Goal: Book appointment/travel/reservation

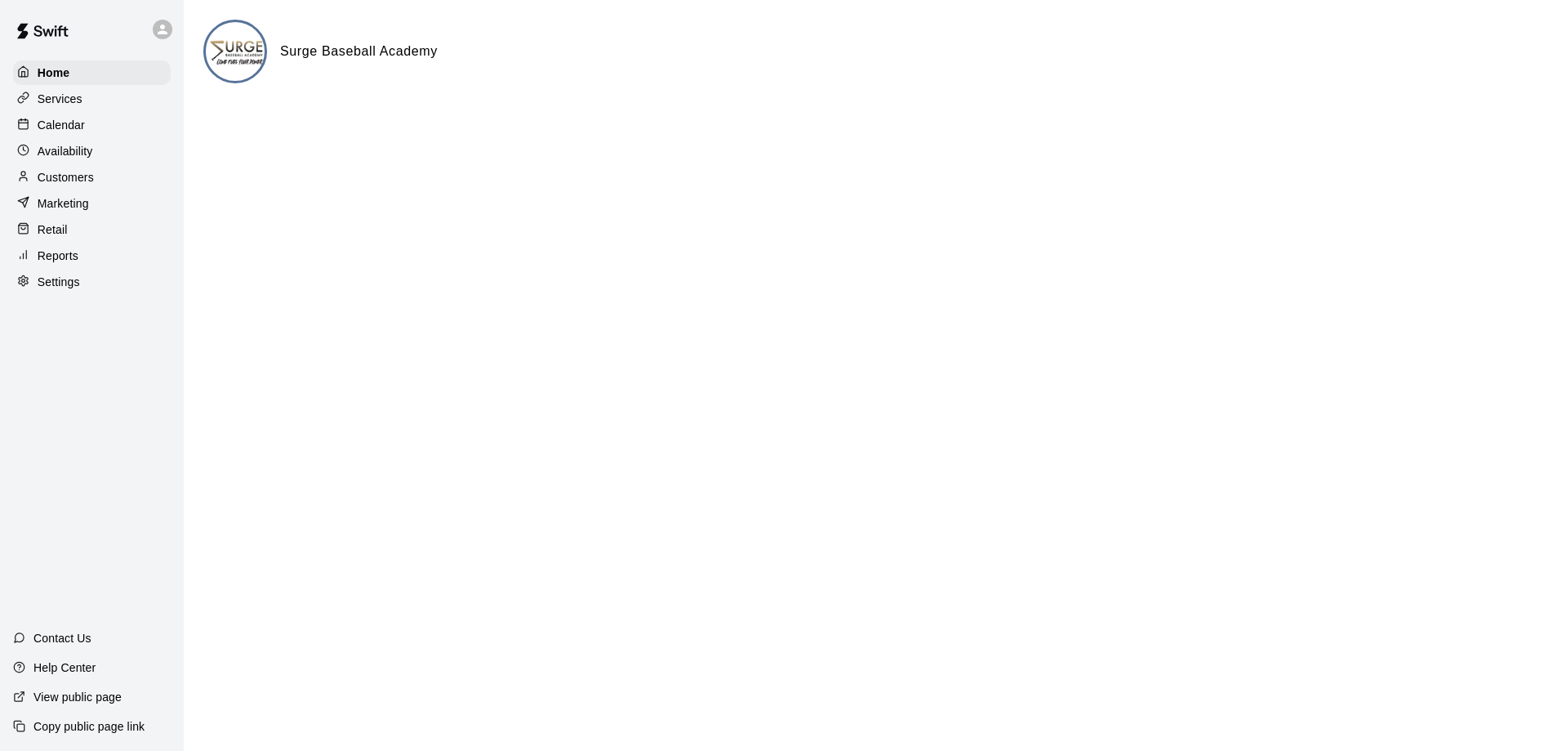
click at [70, 129] on p "Calendar" at bounding box center [61, 124] width 47 height 16
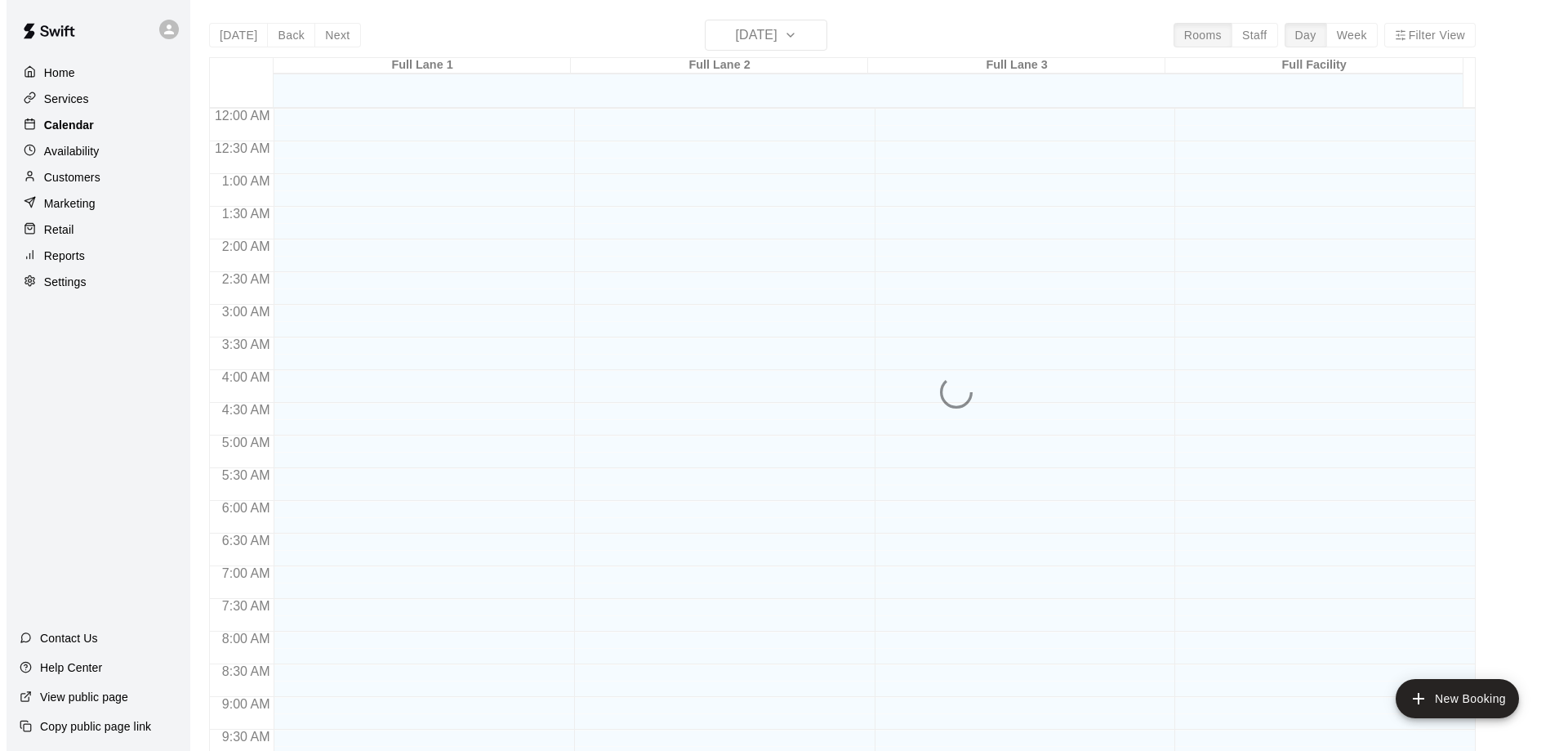
scroll to position [752, 0]
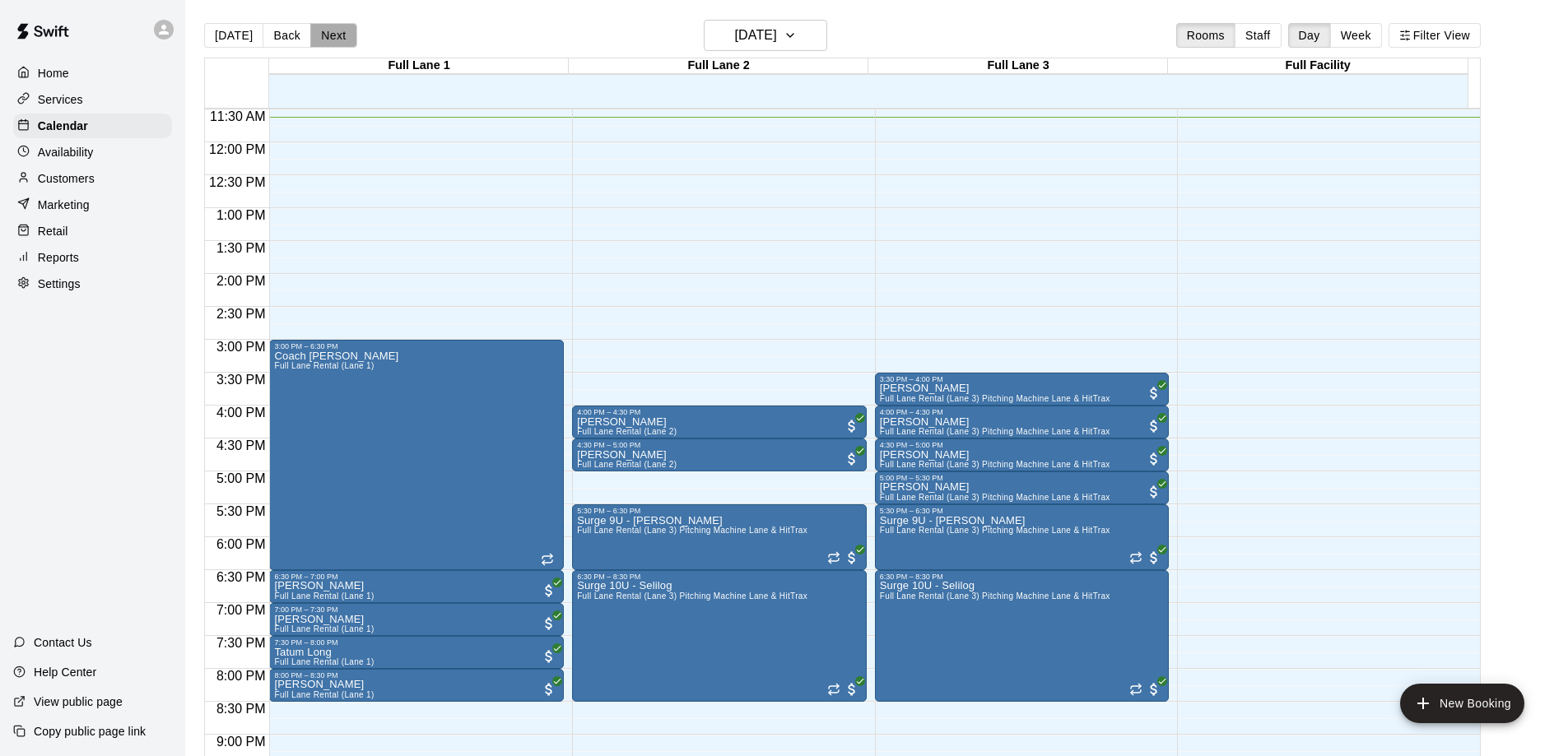
click at [334, 37] on button "Next" at bounding box center [334, 35] width 46 height 25
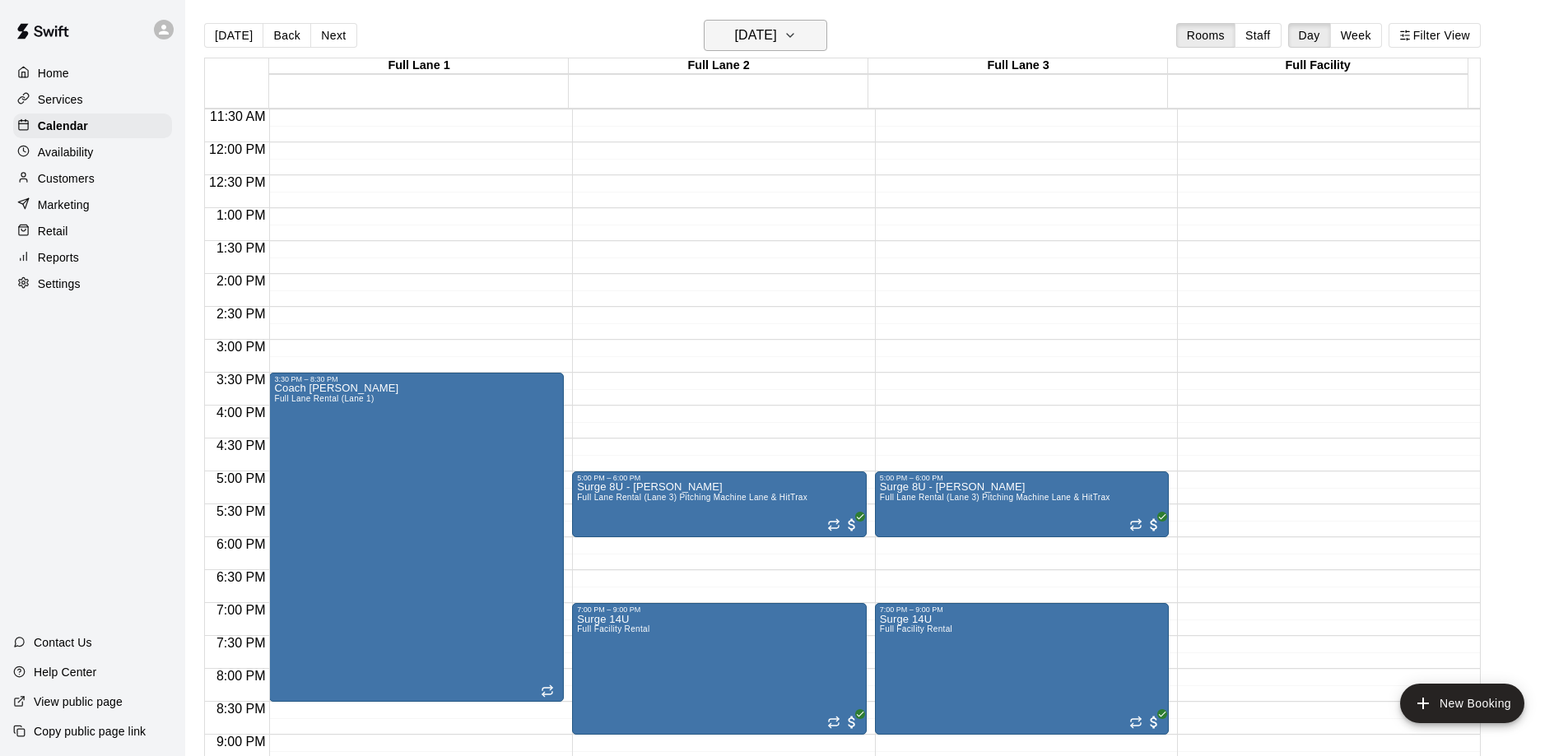
click at [741, 26] on h6 "[DATE]" at bounding box center [755, 35] width 42 height 23
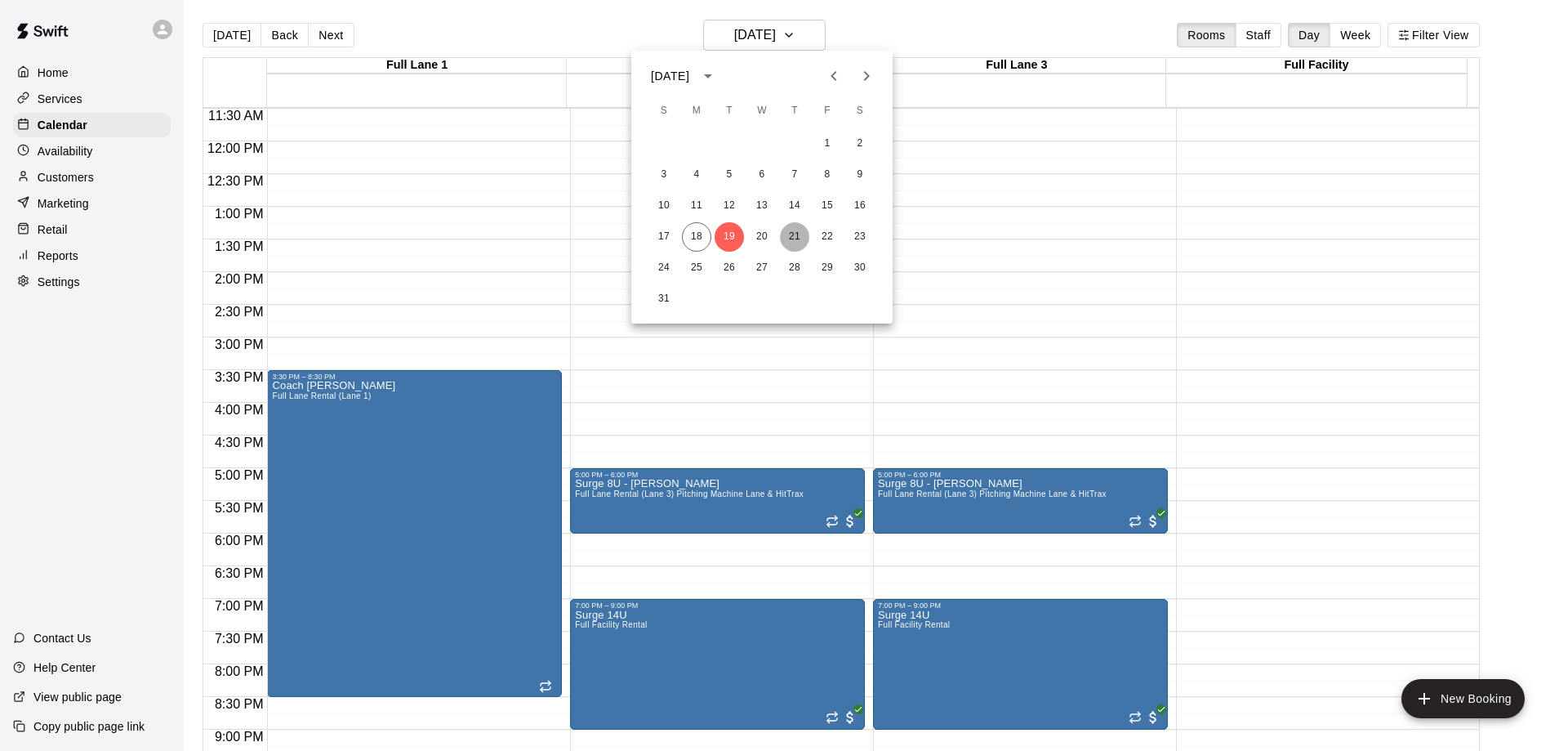
click at [799, 239] on button "21" at bounding box center [795, 237] width 30 height 30
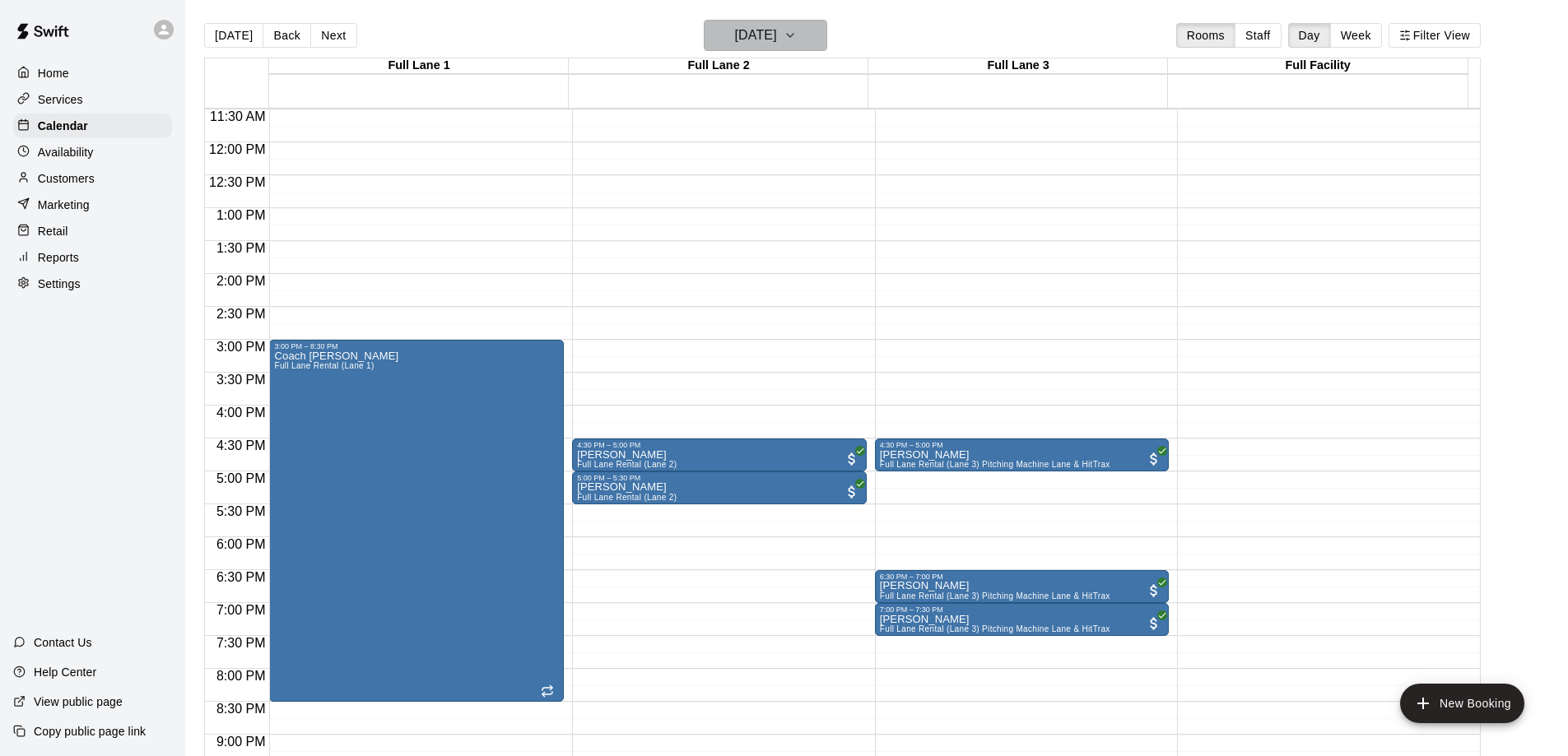
click at [755, 36] on h6 "[DATE]" at bounding box center [755, 35] width 42 height 23
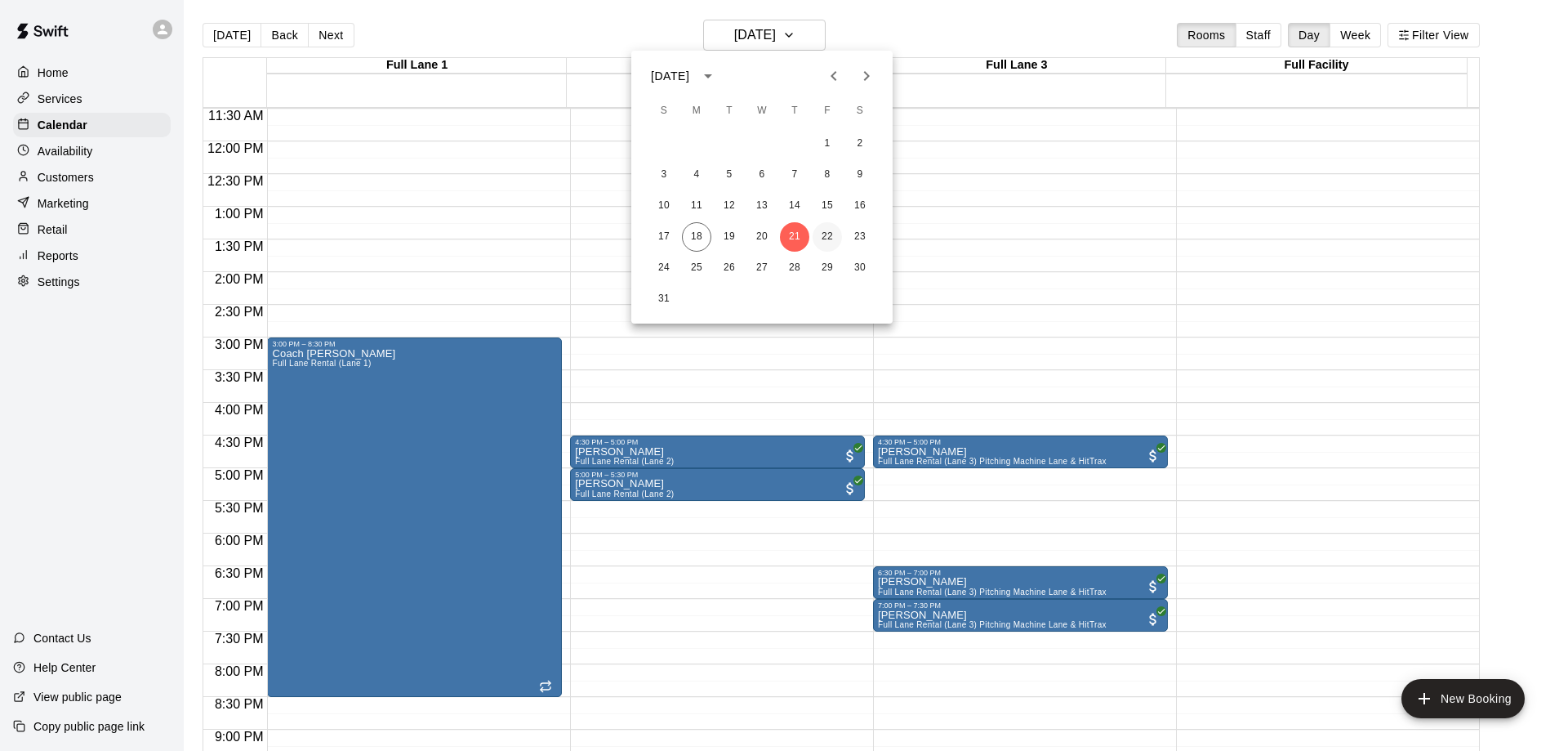
click at [827, 230] on button "22" at bounding box center [827, 237] width 30 height 30
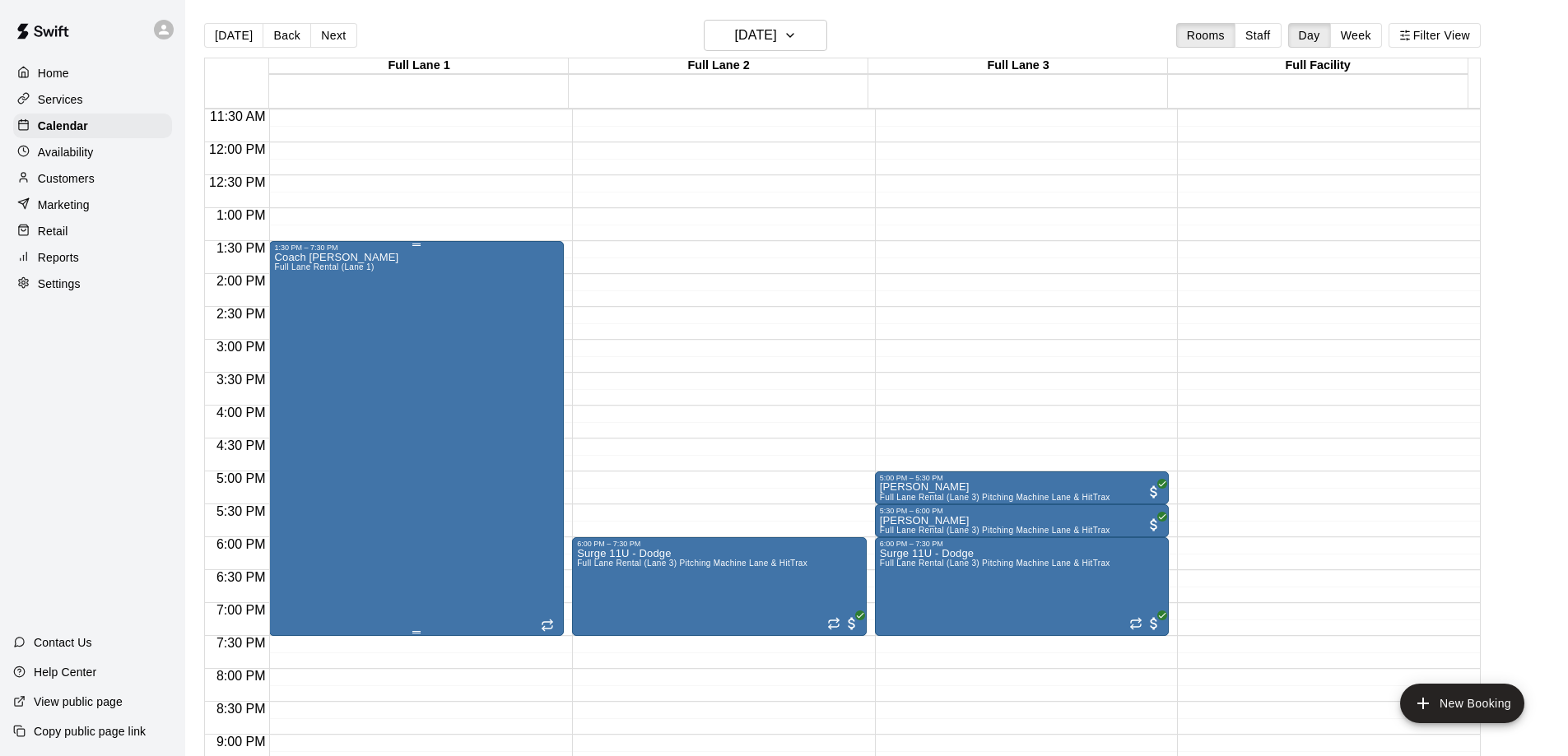
click at [414, 379] on div "Coach [PERSON_NAME] Full [PERSON_NAME] Rental (Lane 1)" at bounding box center [416, 629] width 285 height 756
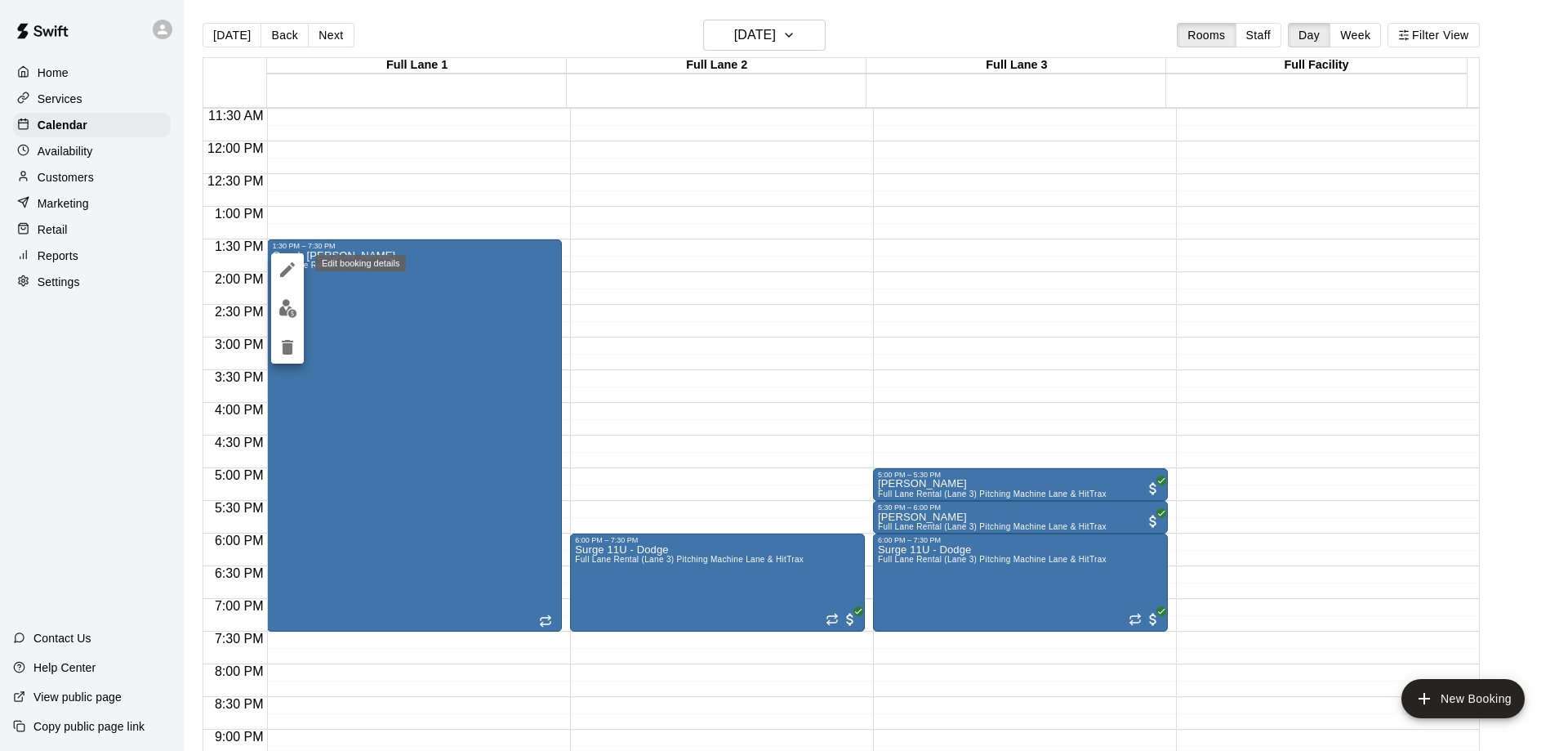
click at [285, 265] on icon "edit" at bounding box center [287, 269] width 19 height 19
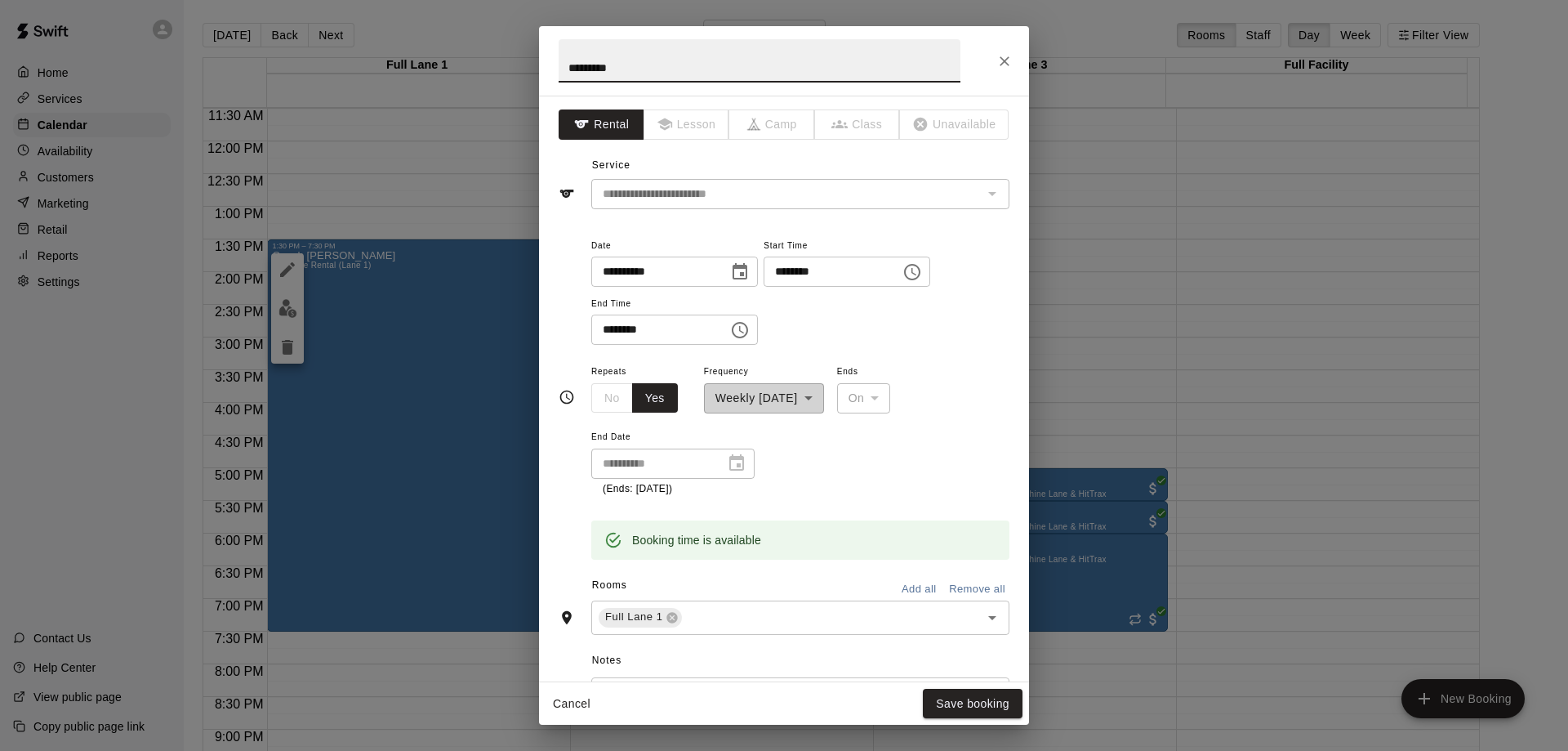
click at [922, 270] on icon "Choose time, selected time is 1:30 PM" at bounding box center [912, 272] width 19 height 19
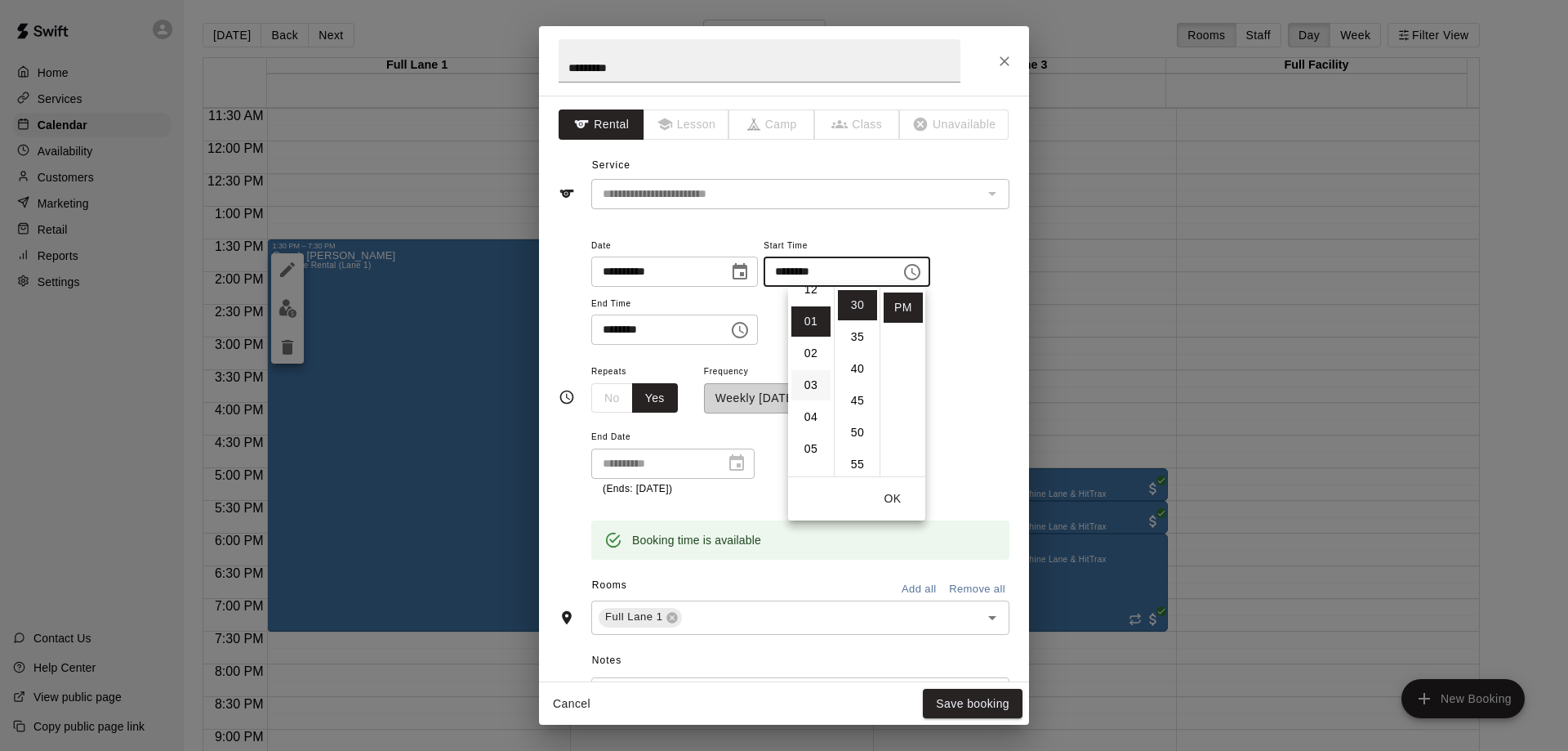
scroll to position [0, 0]
click at [811, 353] on li "04" at bounding box center [811, 351] width 39 height 30
click at [852, 308] on li "00" at bounding box center [857, 305] width 39 height 30
type input "********"
click at [750, 329] on icon "Choose time, selected time is 7:30 PM" at bounding box center [740, 329] width 19 height 19
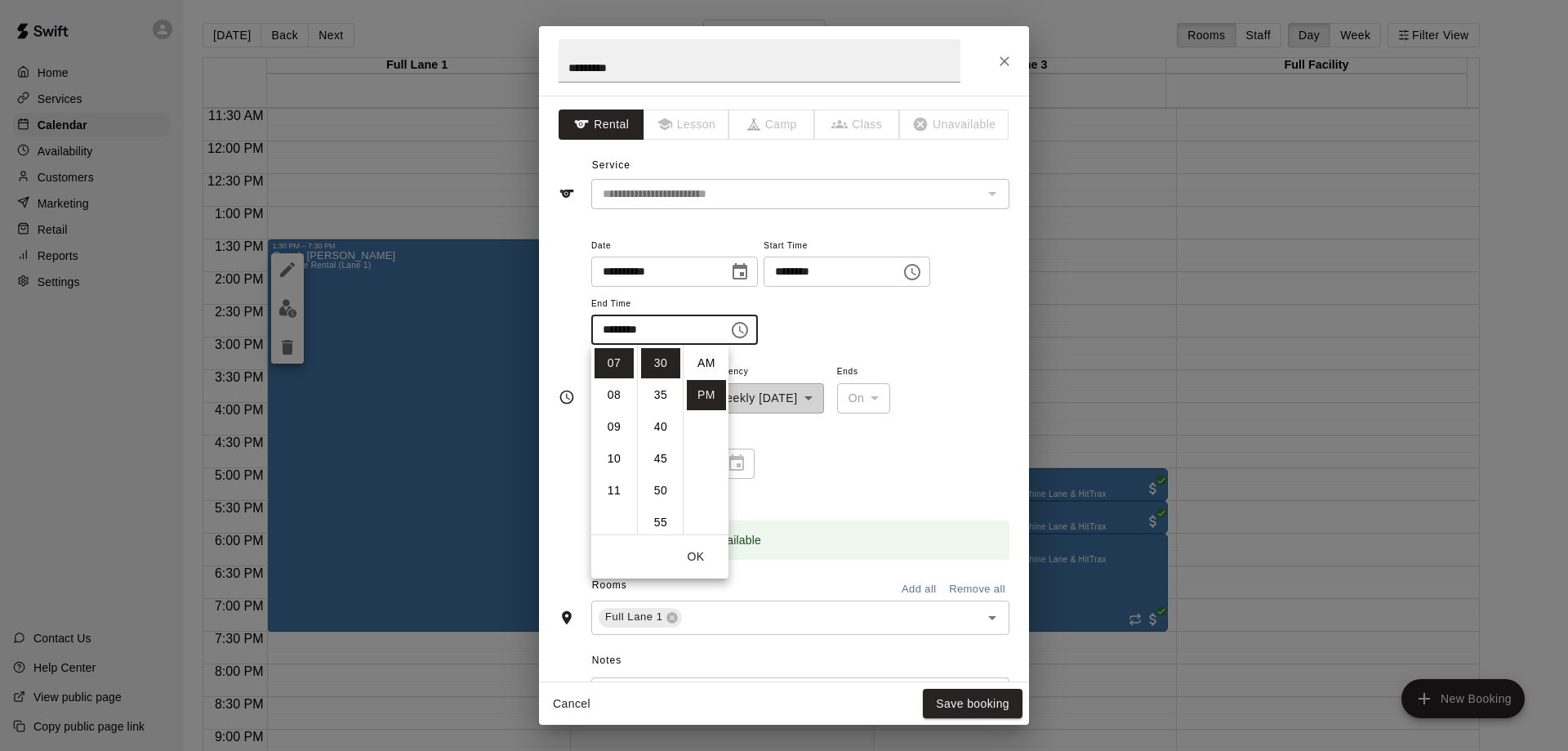
scroll to position [30, 0]
click at [610, 424] on li "09" at bounding box center [614, 427] width 39 height 30
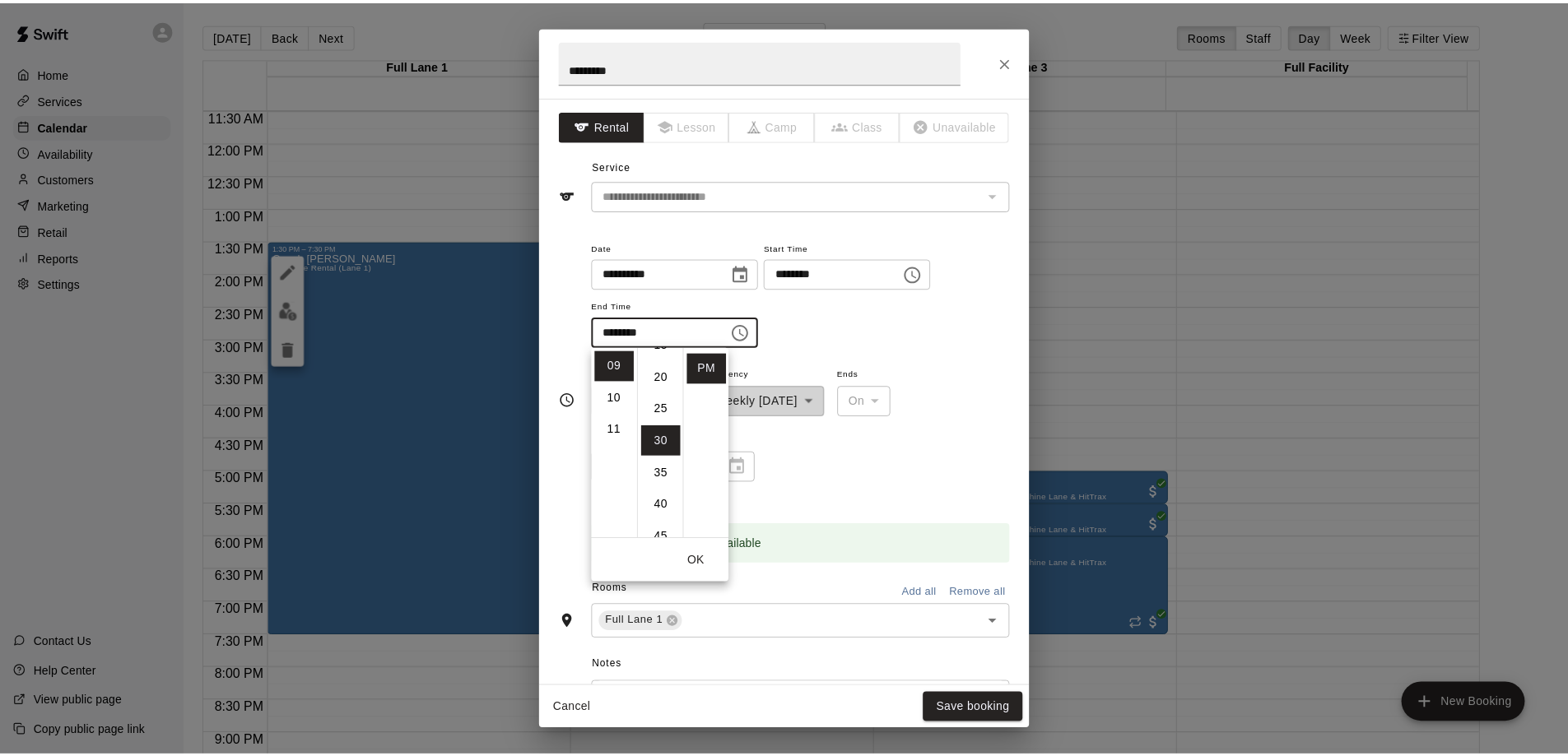
scroll to position [0, 0]
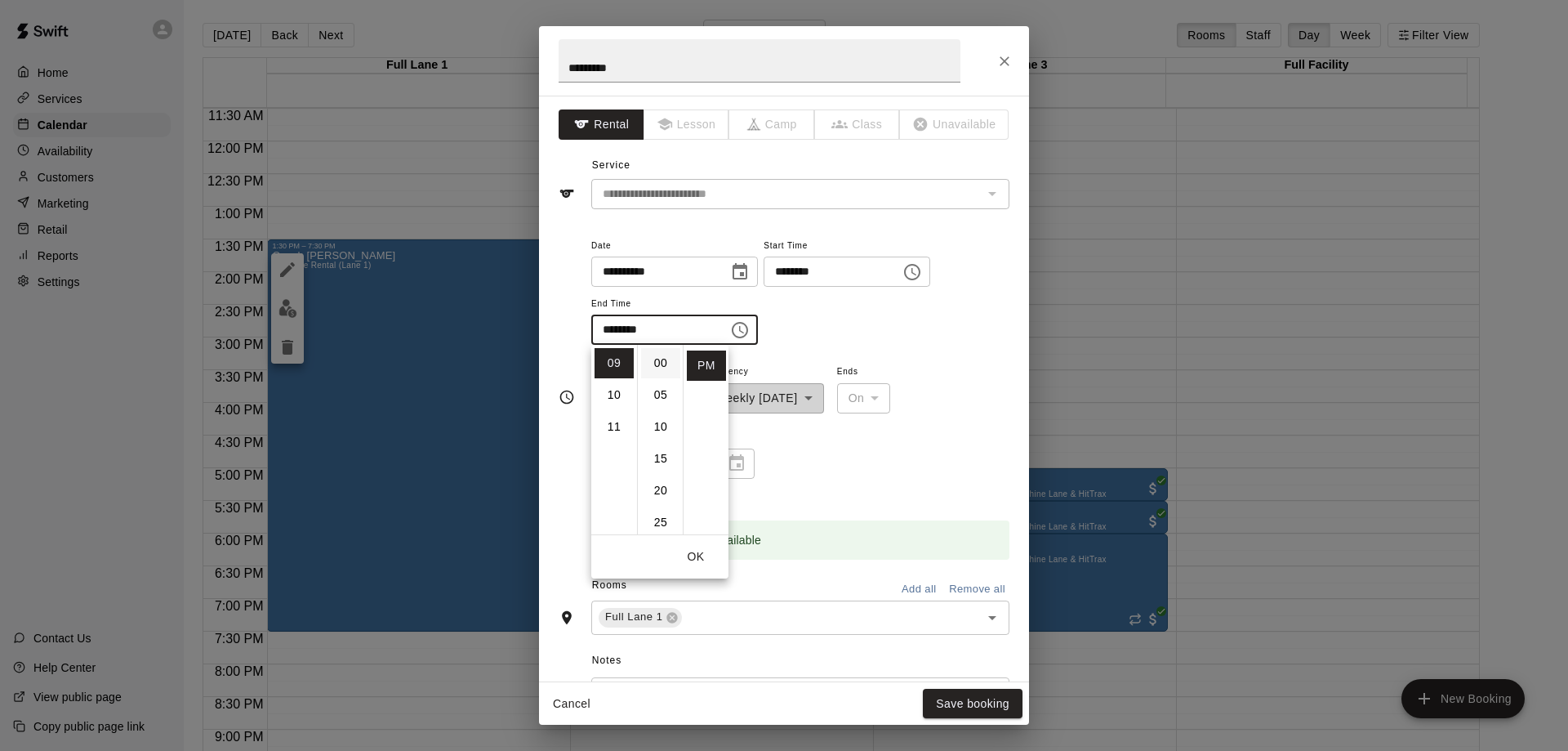
click at [654, 362] on li "00" at bounding box center [660, 363] width 39 height 30
type input "********"
click at [976, 705] on button "Save booking" at bounding box center [973, 704] width 100 height 30
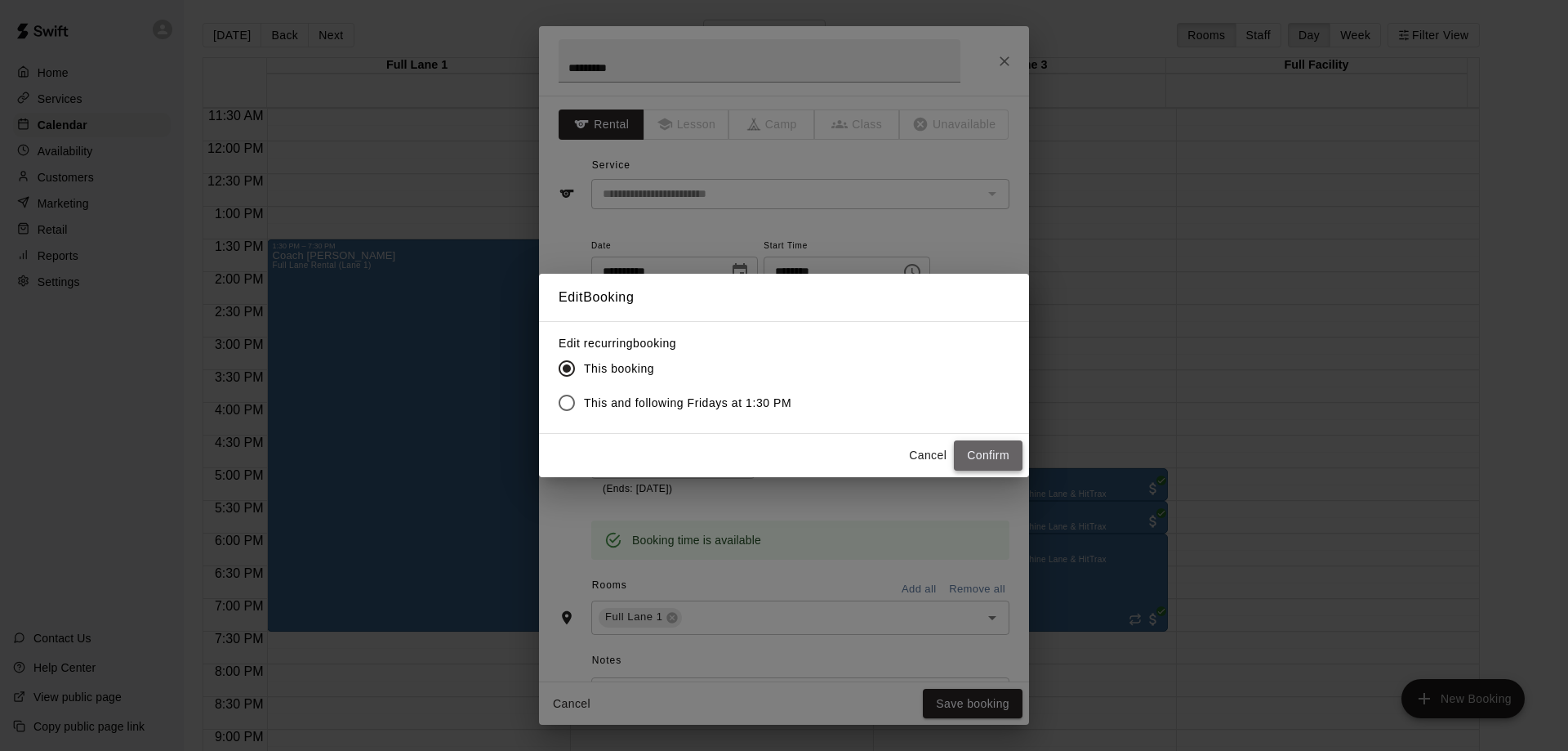
click at [981, 449] on button "Confirm" at bounding box center [988, 455] width 68 height 30
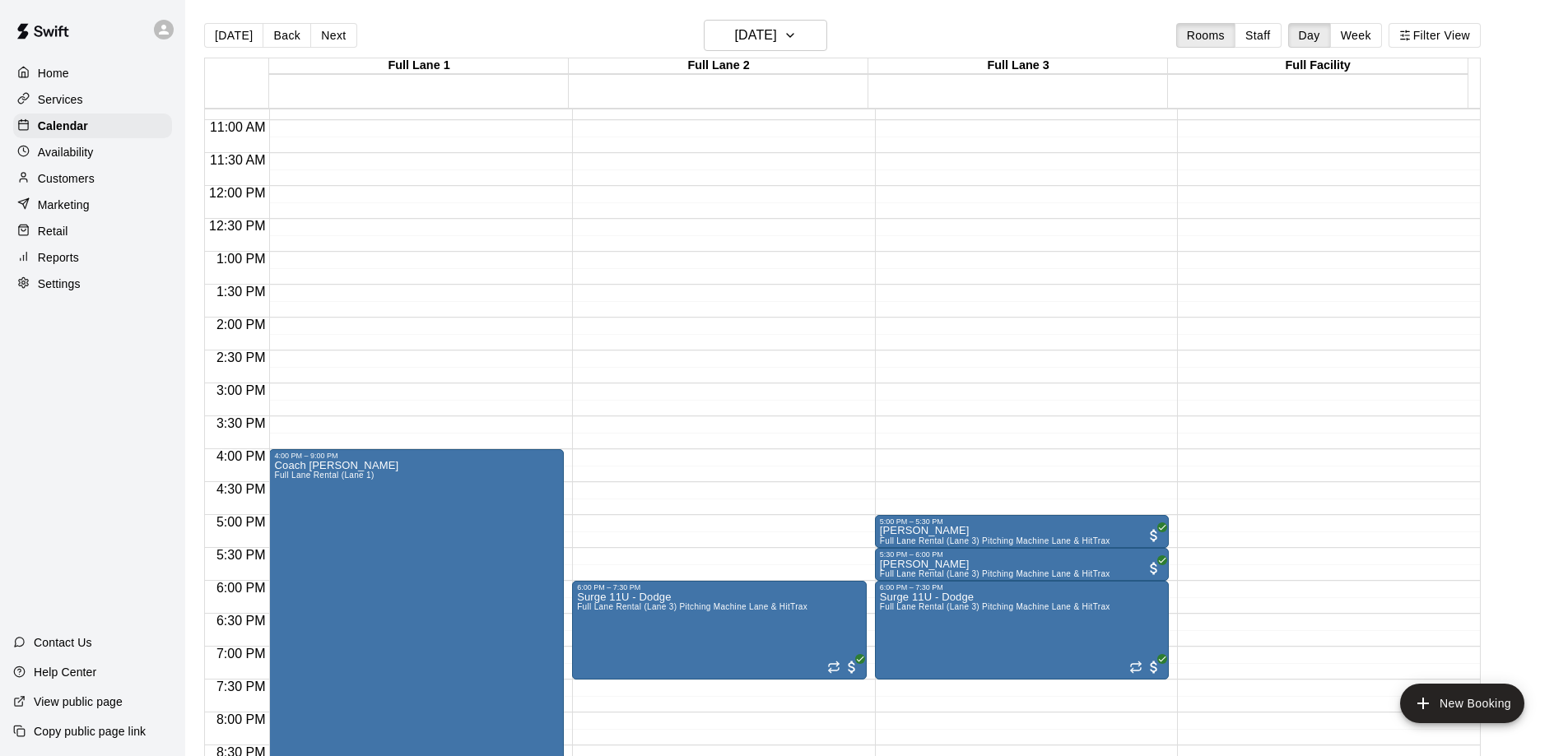
scroll to position [833, 0]
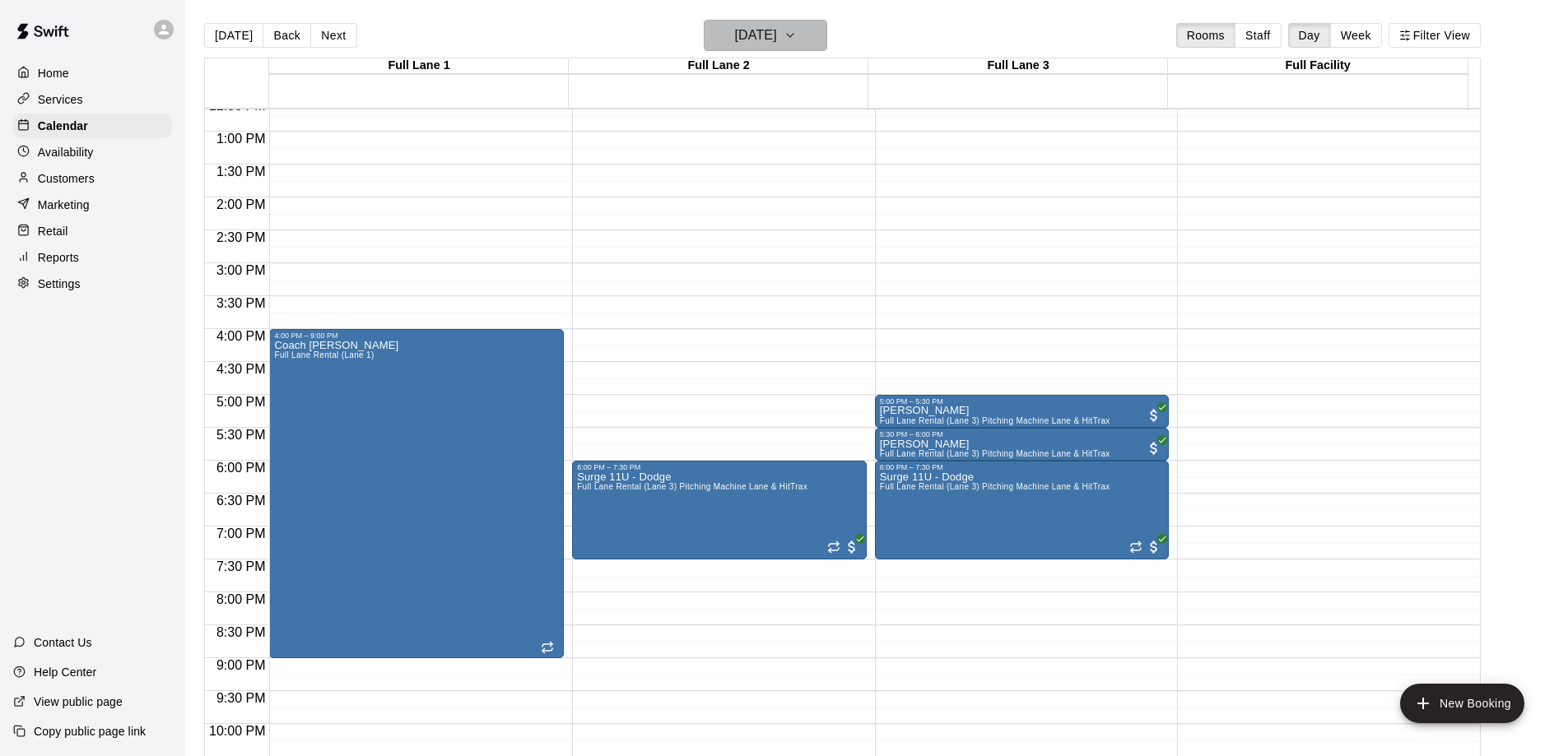
click at [759, 37] on h6 "[DATE]" at bounding box center [755, 35] width 42 height 23
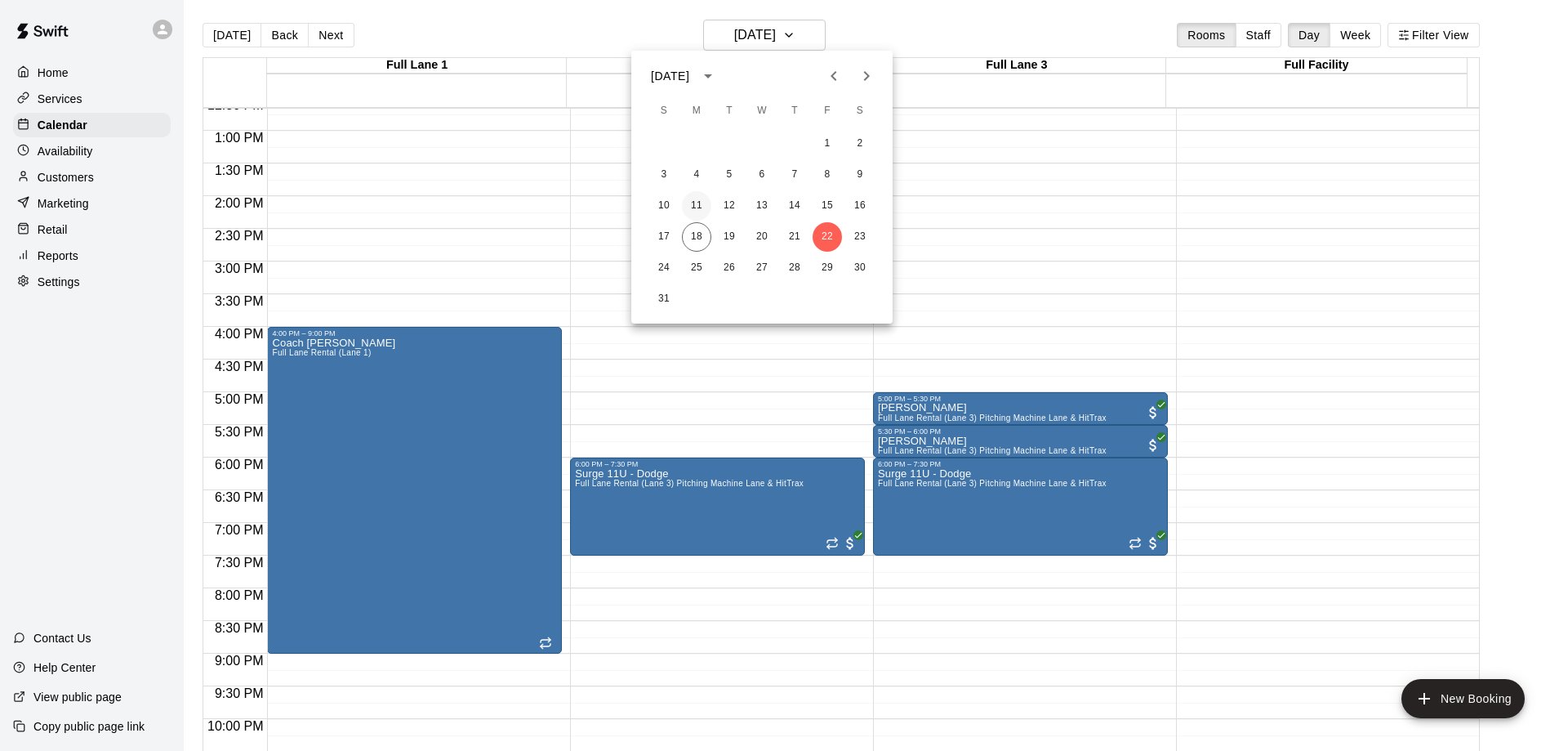
click at [695, 204] on button "11" at bounding box center [697, 205] width 30 height 30
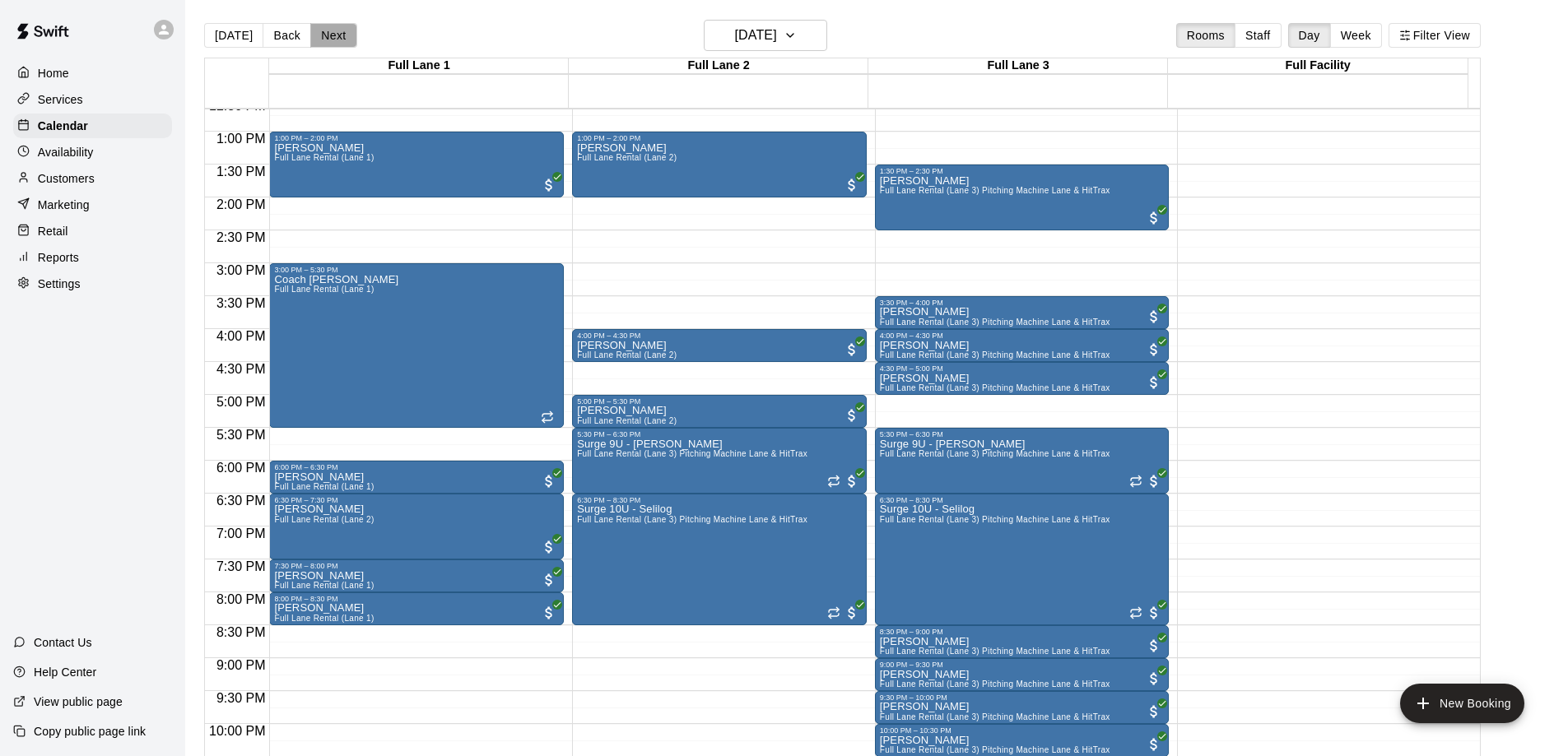
click at [339, 37] on button "Next" at bounding box center [334, 35] width 46 height 25
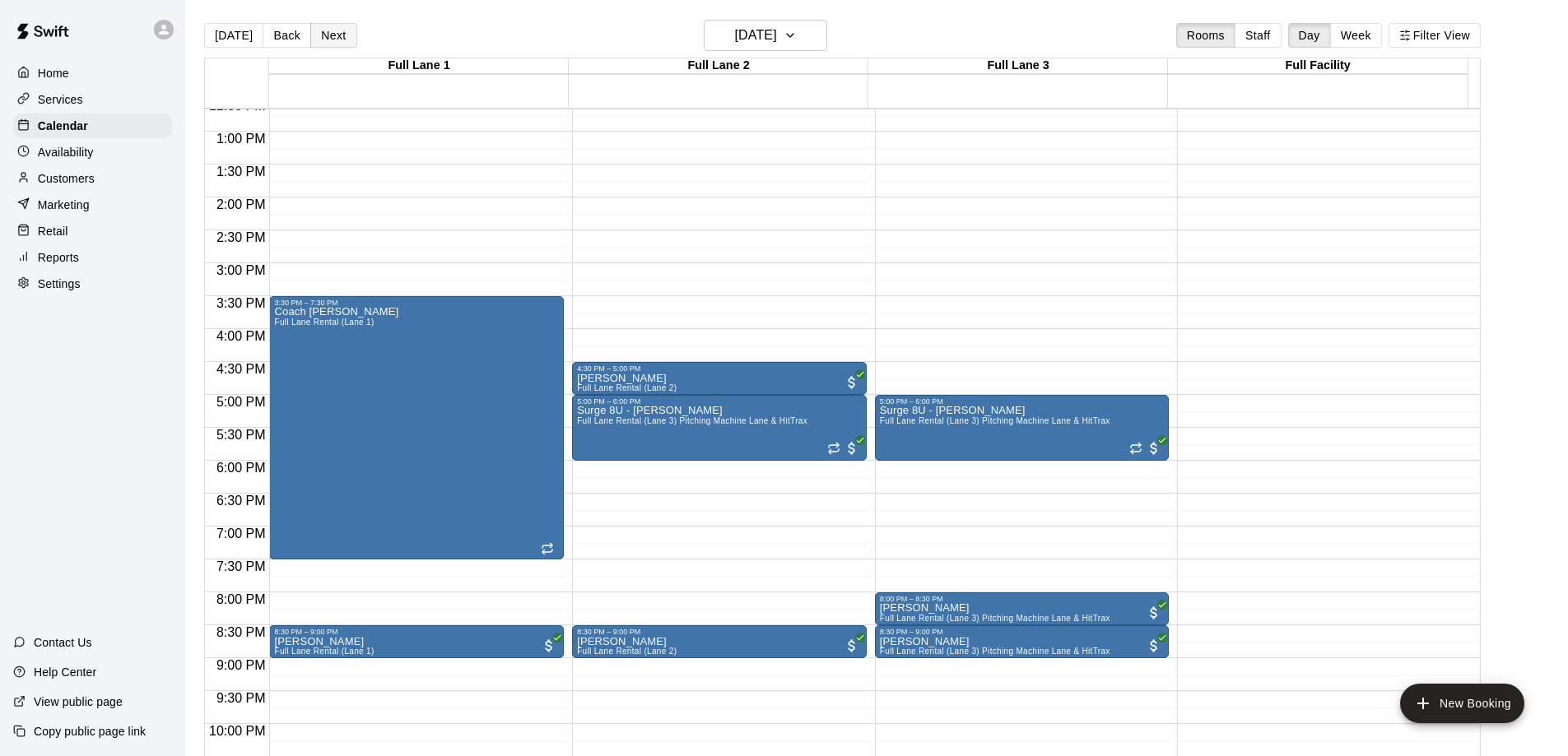
click at [339, 37] on button "Next" at bounding box center [334, 35] width 46 height 25
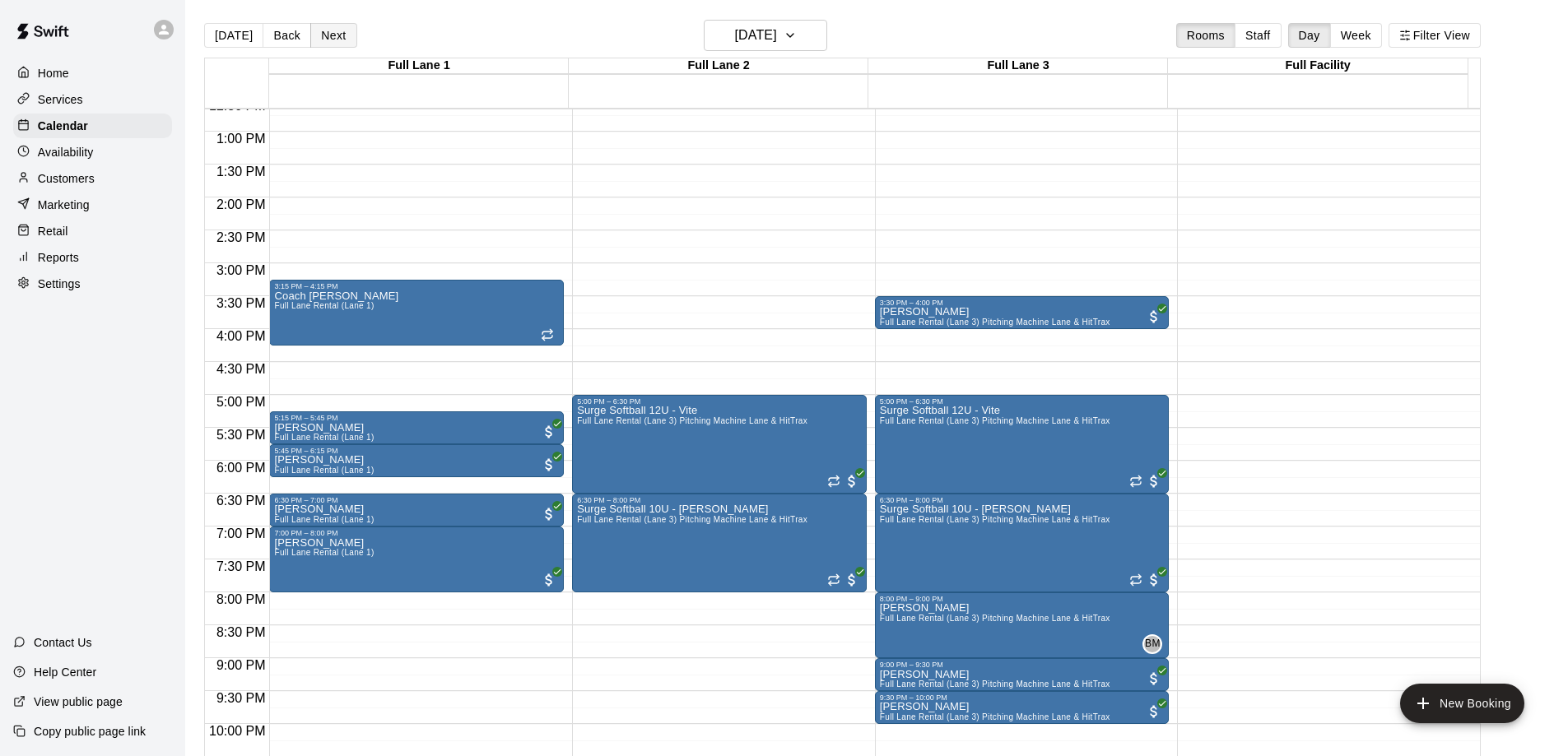
click at [334, 37] on button "Next" at bounding box center [334, 35] width 46 height 25
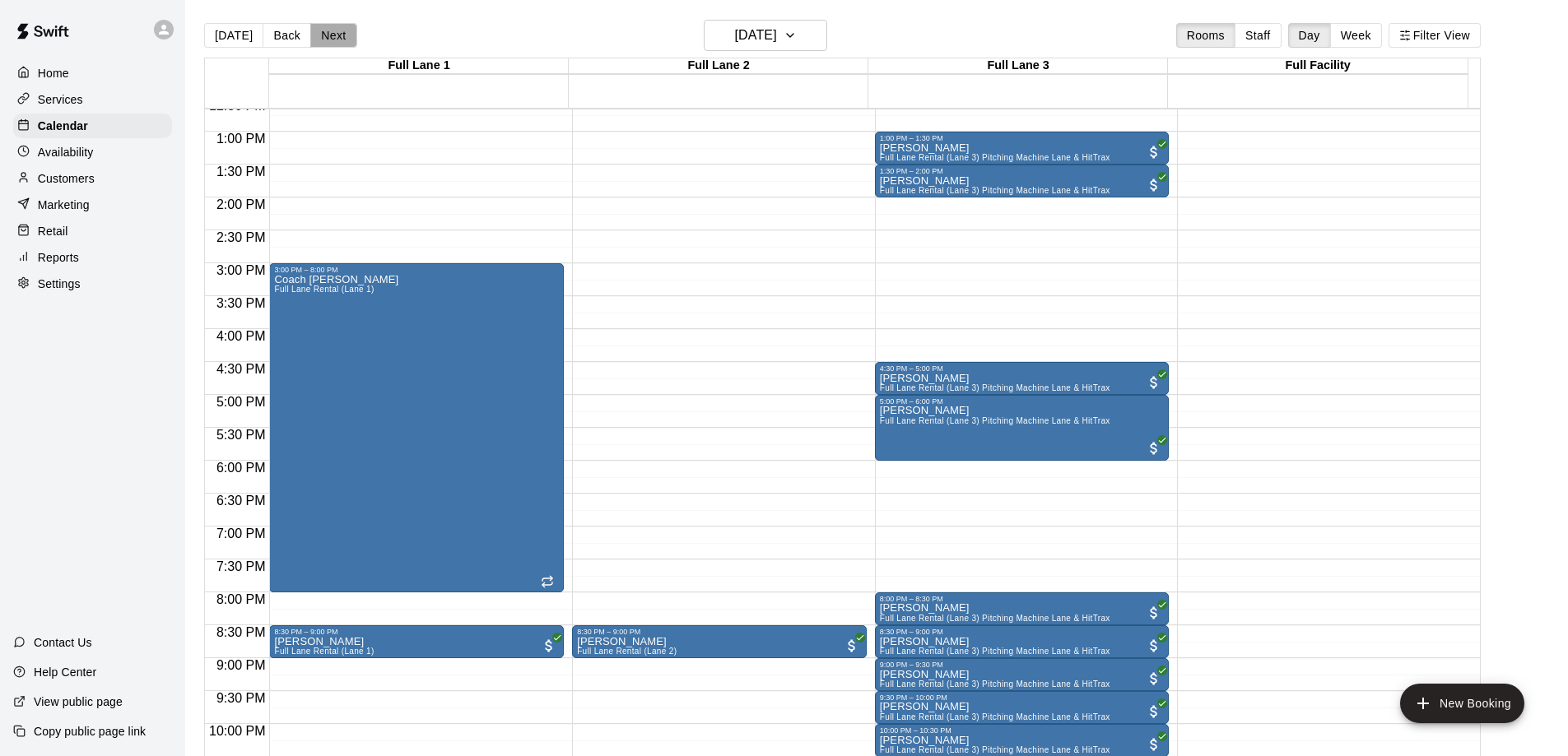
click at [331, 35] on button "Next" at bounding box center [334, 35] width 46 height 25
